Goal: Transaction & Acquisition: Purchase product/service

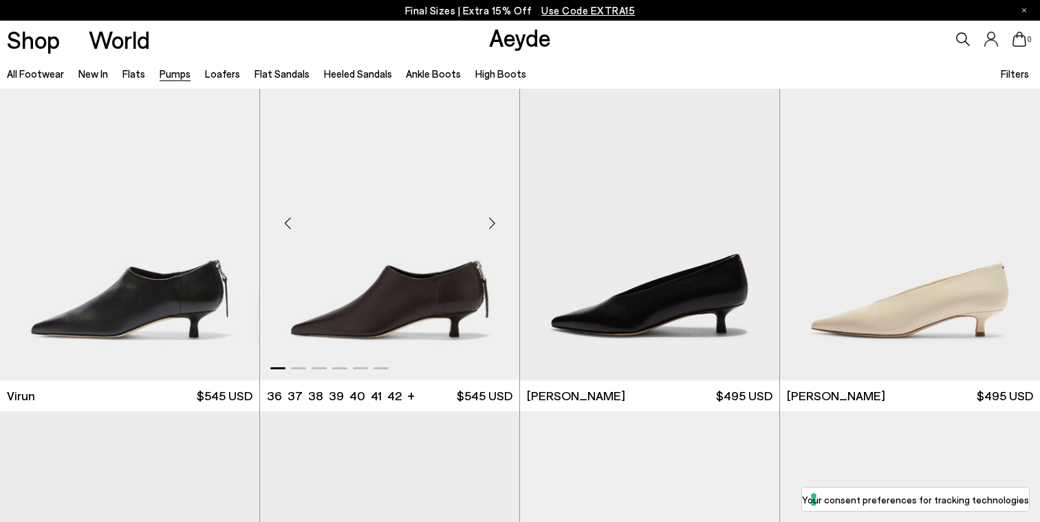
scroll to position [37, 0]
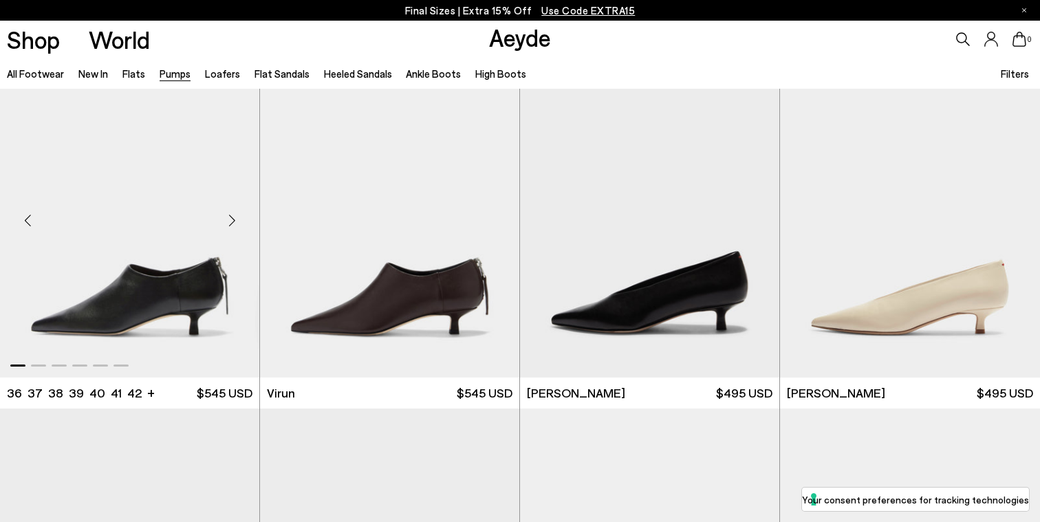
click at [235, 224] on div "Next slide" at bounding box center [231, 219] width 41 height 41
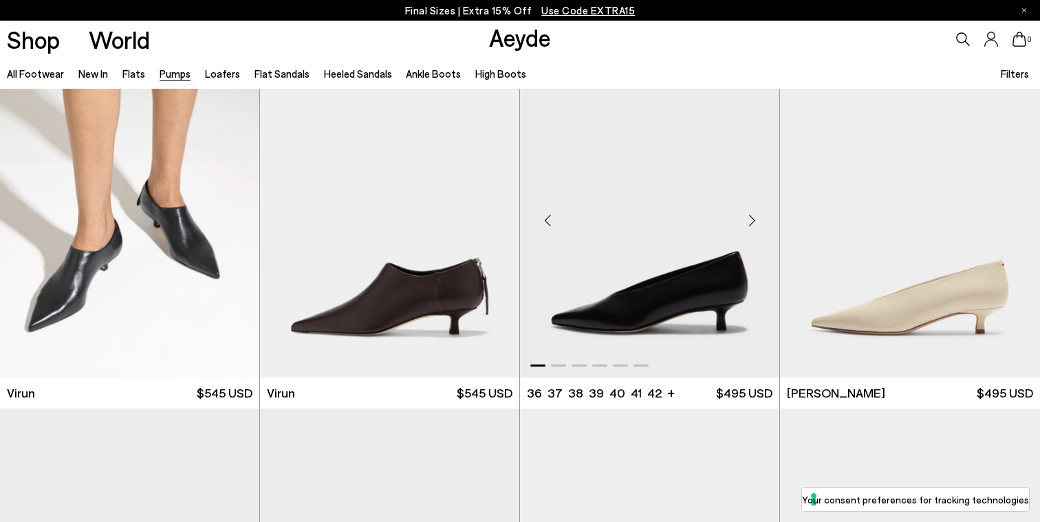
click at [749, 220] on div "Next slide" at bounding box center [751, 219] width 41 height 41
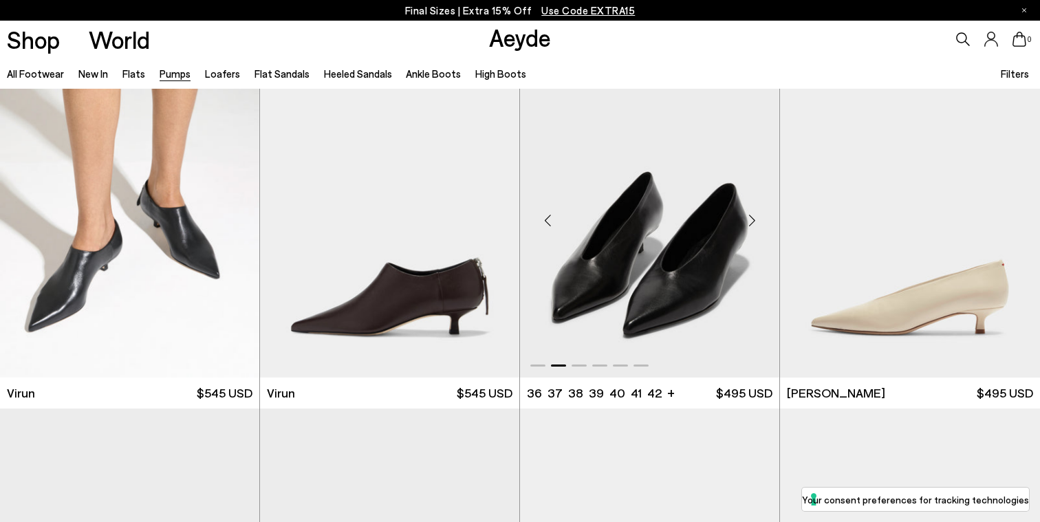
click at [749, 220] on div "Next slide" at bounding box center [751, 219] width 41 height 41
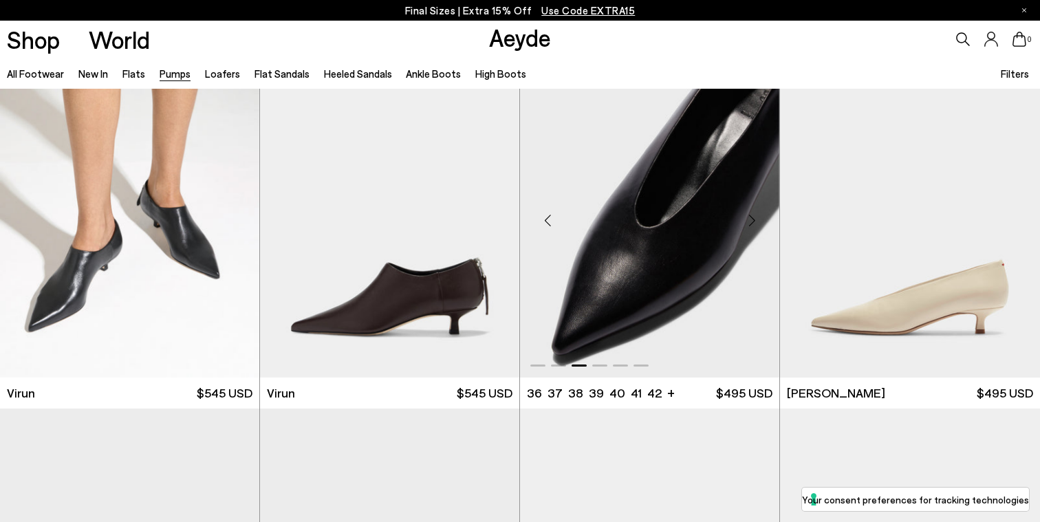
click at [748, 220] on div "Next slide" at bounding box center [751, 219] width 41 height 41
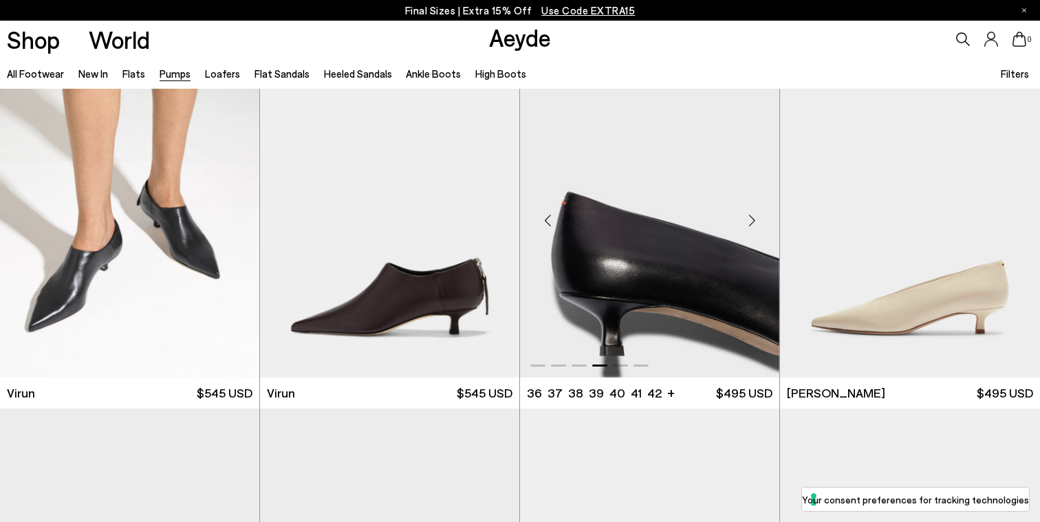
click at [747, 220] on div "Next slide" at bounding box center [751, 219] width 41 height 41
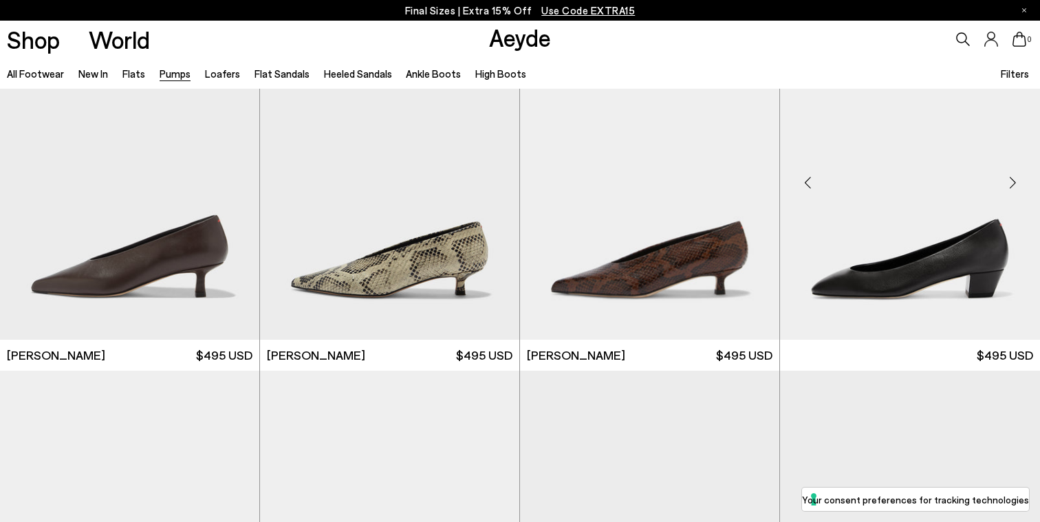
scroll to position [413, 0]
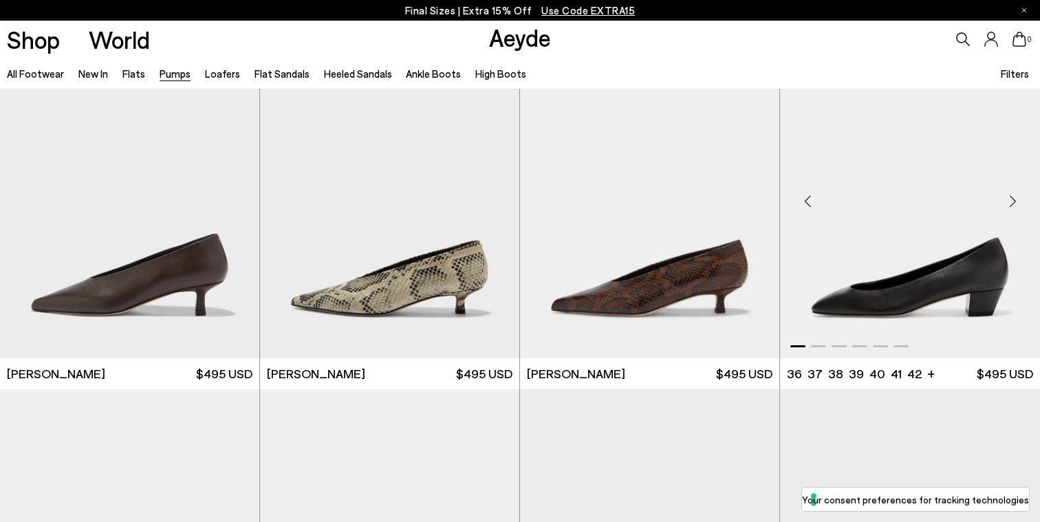
click at [1018, 195] on div "Next slide" at bounding box center [1012, 200] width 41 height 41
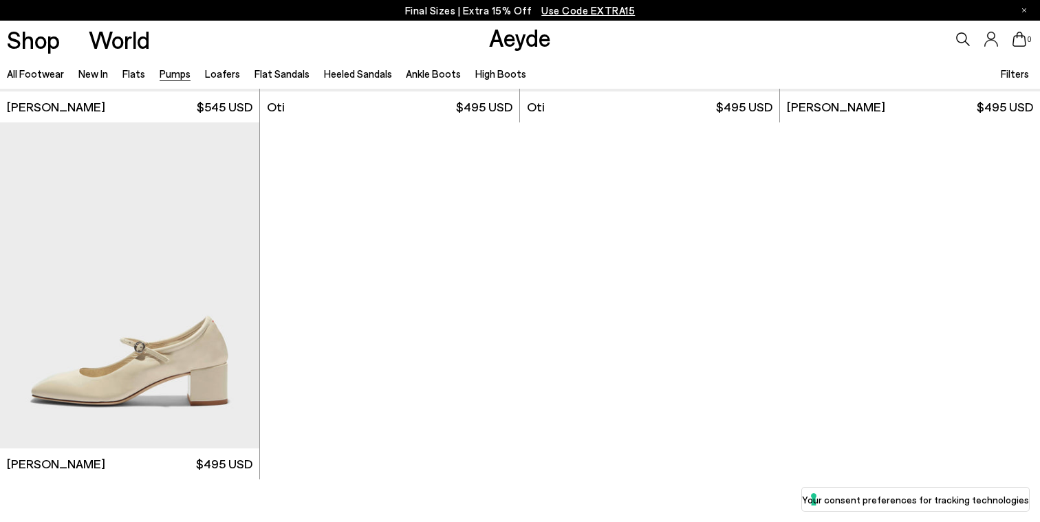
scroll to position [3890, 0]
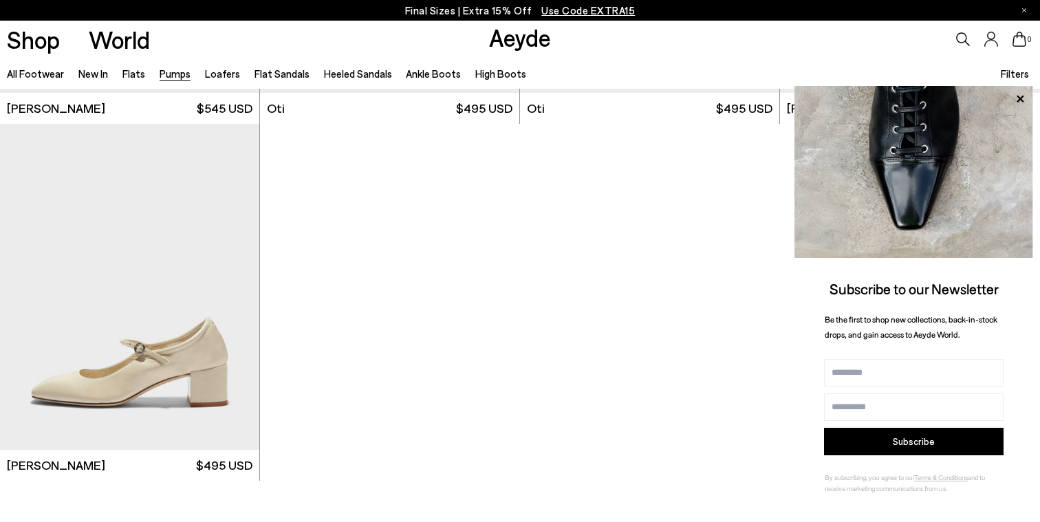
click at [499, 6] on p "Final Sizes | Extra 15% Off Use Code EXTRA15" at bounding box center [520, 10] width 230 height 17
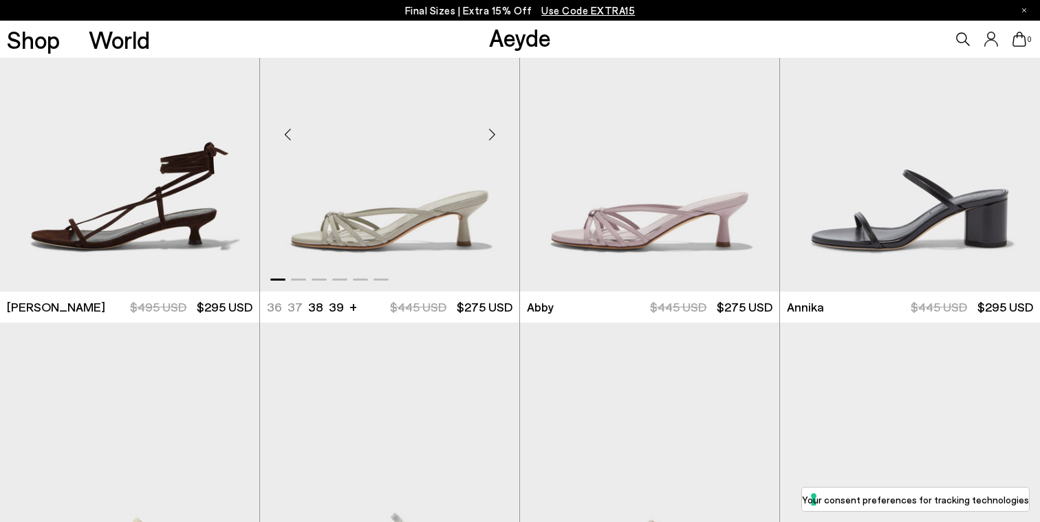
scroll to position [795, 0]
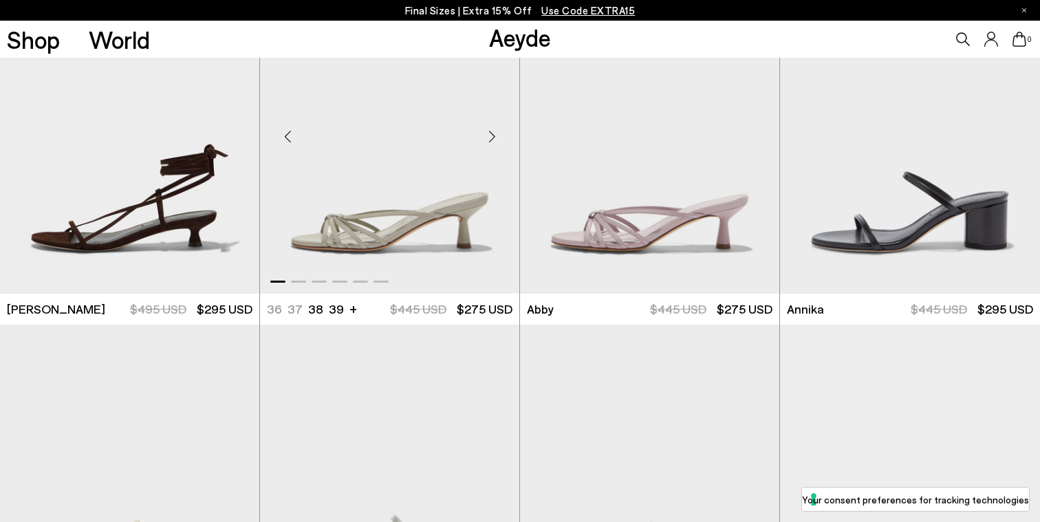
click at [488, 135] on div "Next slide" at bounding box center [491, 136] width 41 height 41
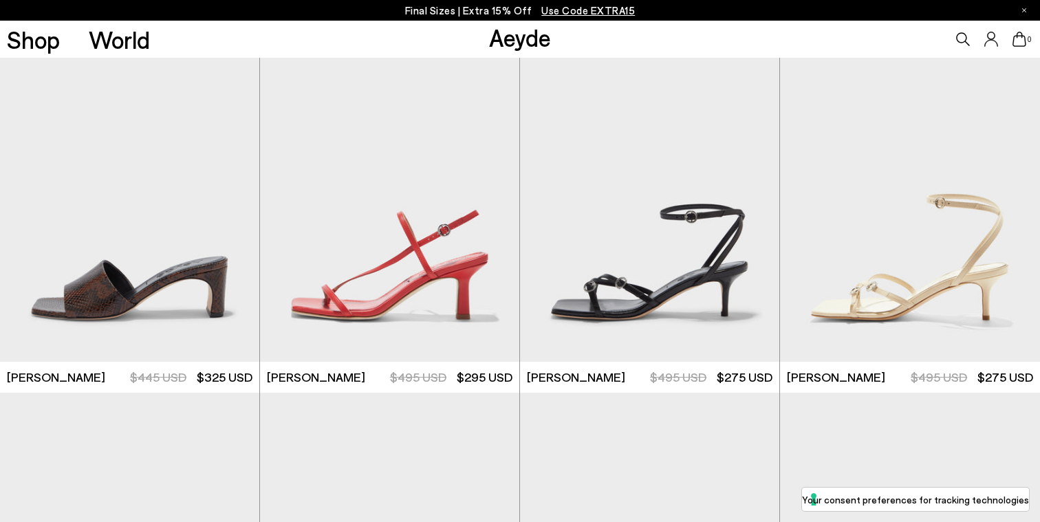
scroll to position [1462, 0]
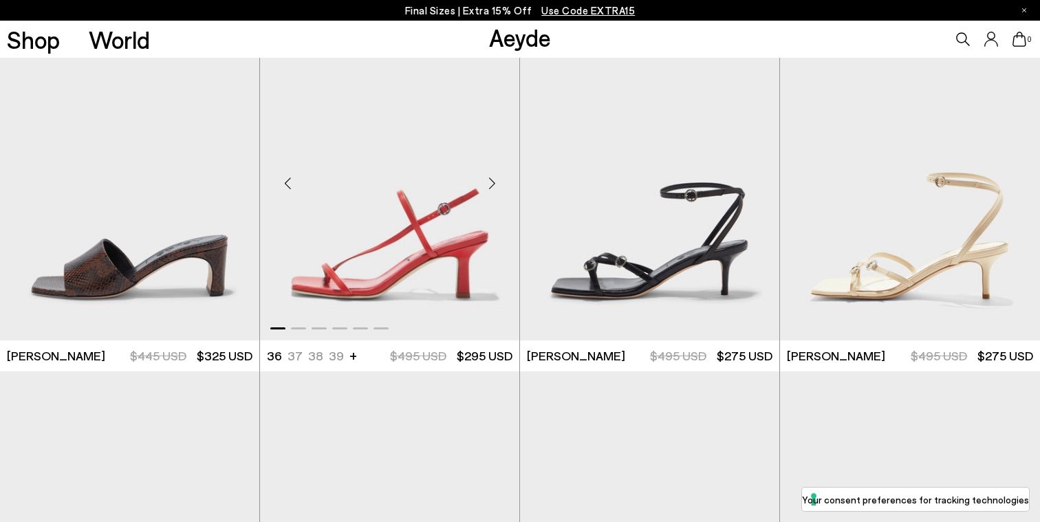
click at [486, 179] on div "Next slide" at bounding box center [491, 182] width 41 height 41
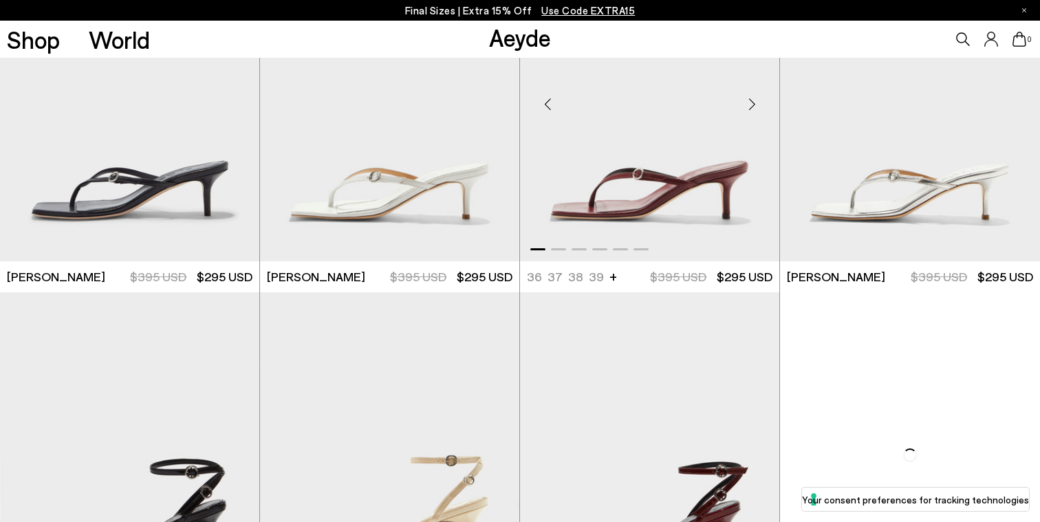
scroll to position [2255, 0]
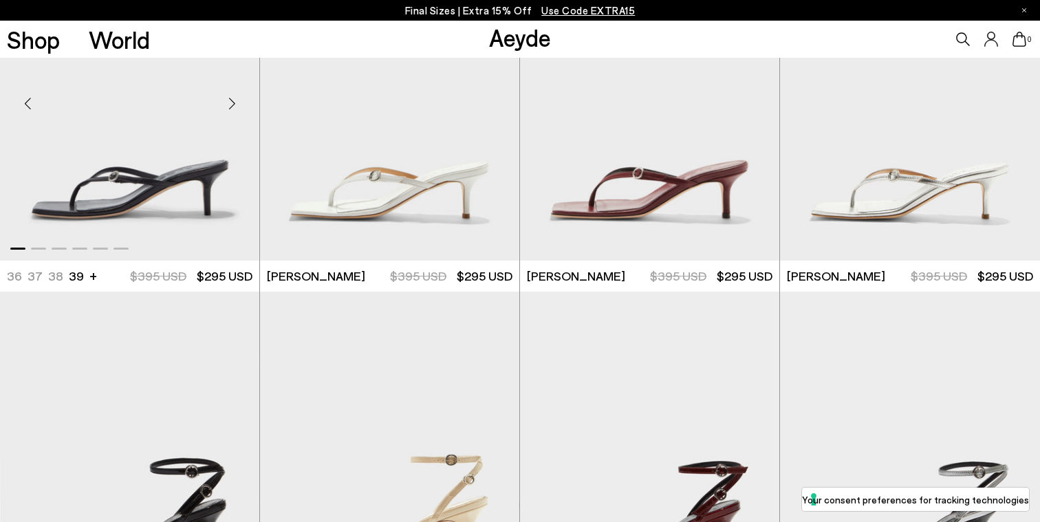
click at [235, 105] on div "Next slide" at bounding box center [231, 103] width 41 height 41
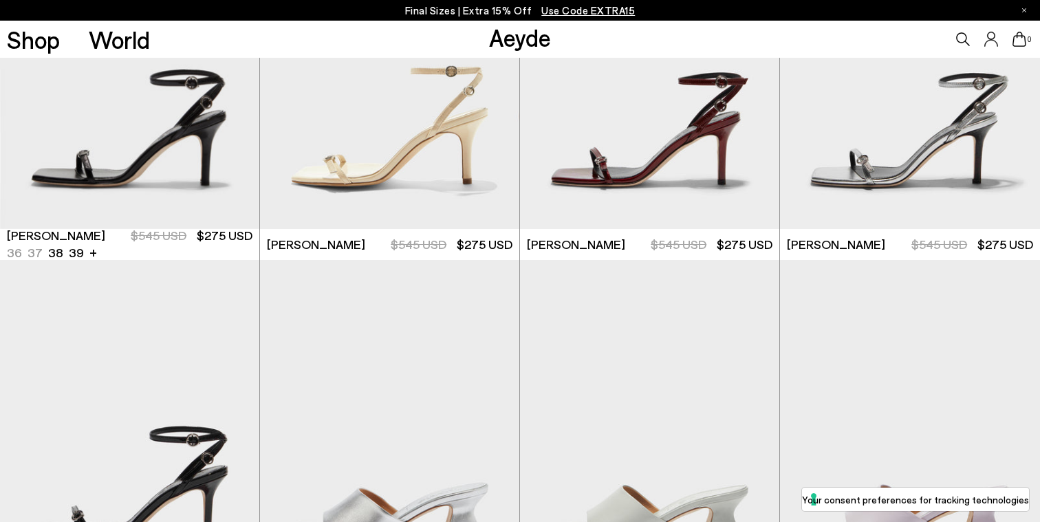
scroll to position [2645, 0]
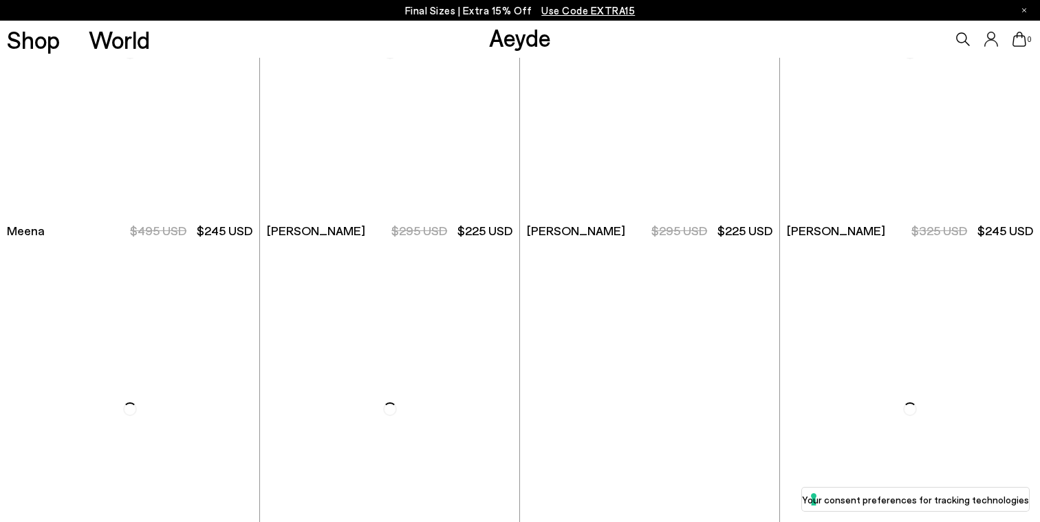
scroll to position [7549, 0]
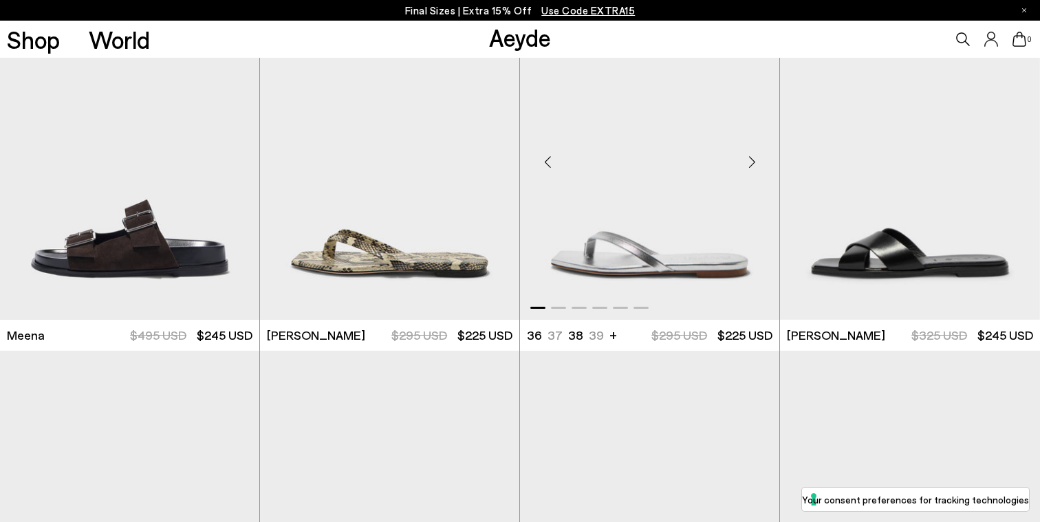
click at [751, 161] on div "Next slide" at bounding box center [751, 162] width 41 height 41
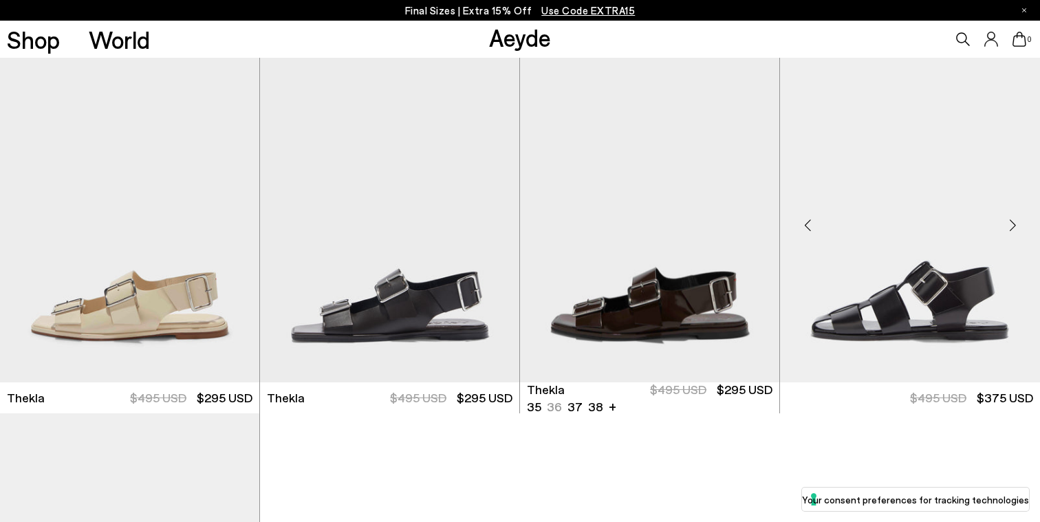
scroll to position [8216, 0]
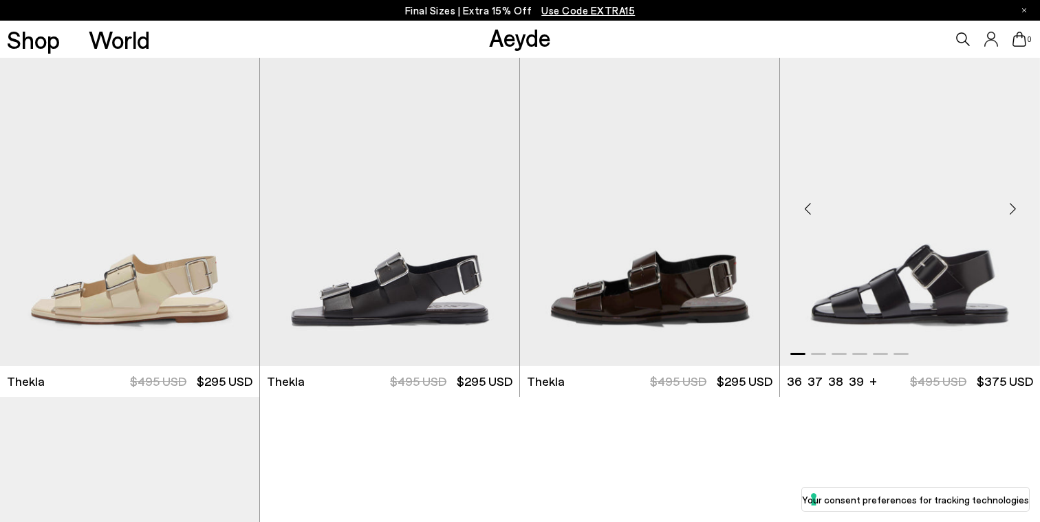
click at [1014, 209] on div "Next slide" at bounding box center [1012, 208] width 41 height 41
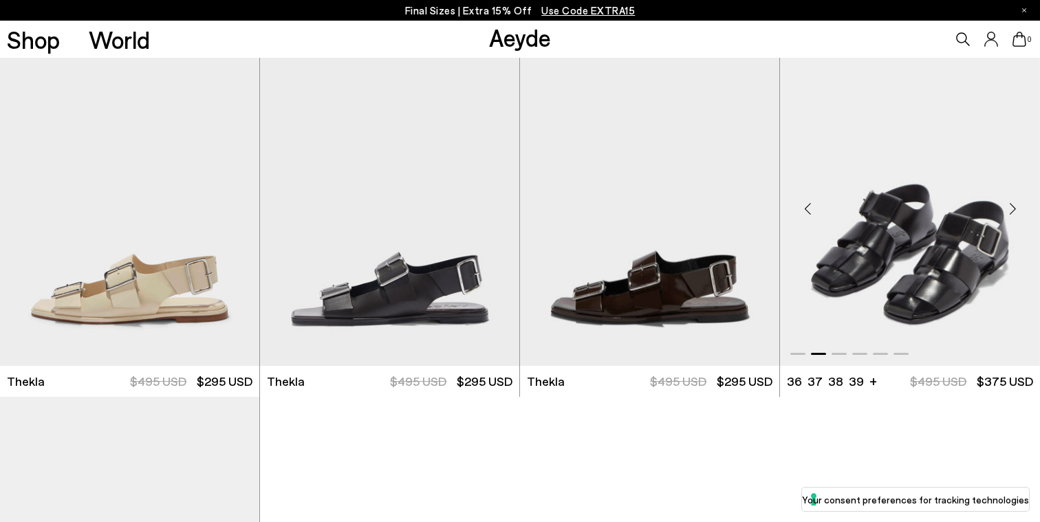
click at [1013, 209] on div "Next slide" at bounding box center [1012, 208] width 41 height 41
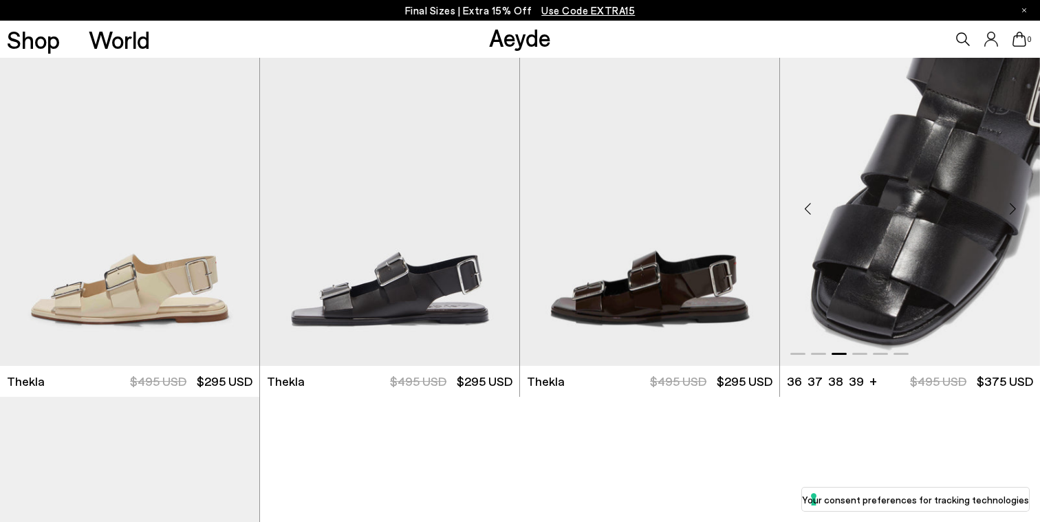
click at [1013, 210] on div "Next slide" at bounding box center [1012, 208] width 41 height 41
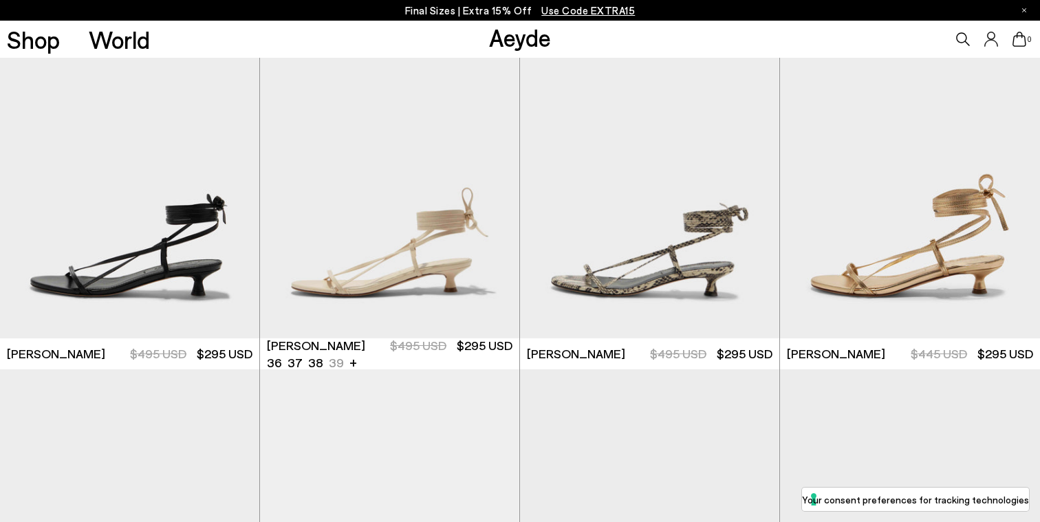
scroll to position [0, 0]
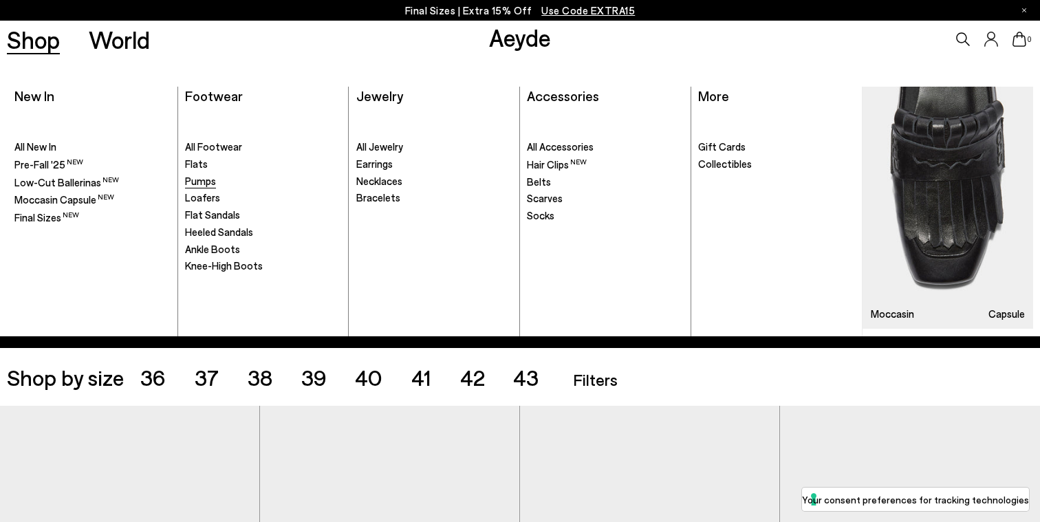
click at [195, 184] on span "Pumps" at bounding box center [200, 181] width 31 height 12
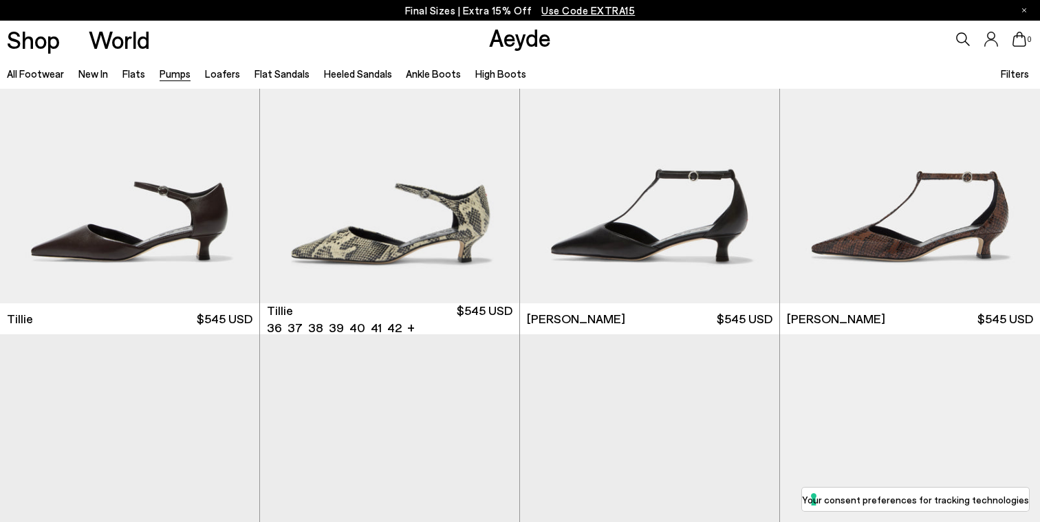
scroll to position [1353, 0]
